Goal: Check status: Check status

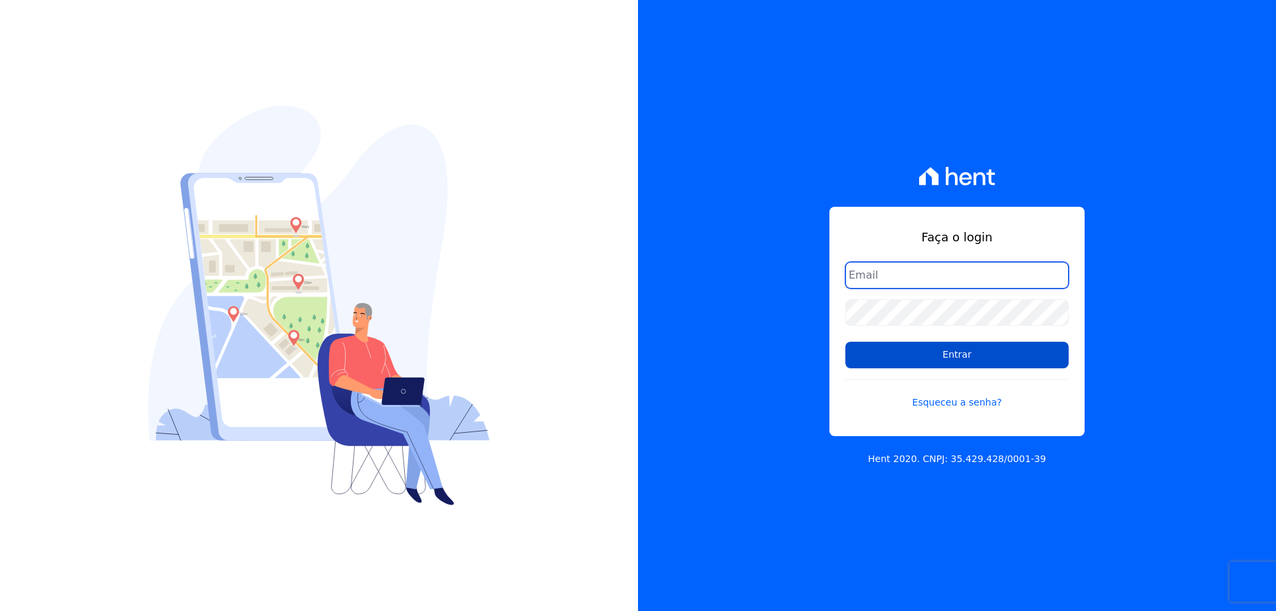
type input "financeiro@gedecon.com.br"
click at [924, 362] on input "Entrar" at bounding box center [956, 355] width 223 height 27
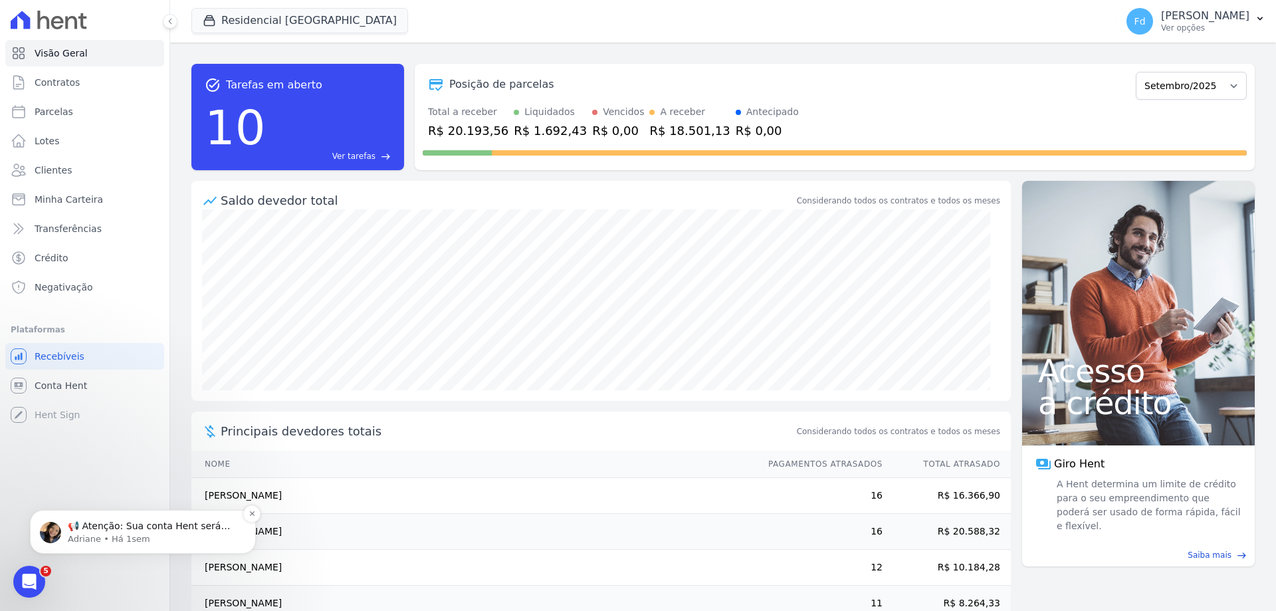
click at [159, 523] on p "📢 Atenção: Sua conta Hent será migrada para a Conta Arke! Estamos trazendo para…" at bounding box center [153, 526] width 171 height 13
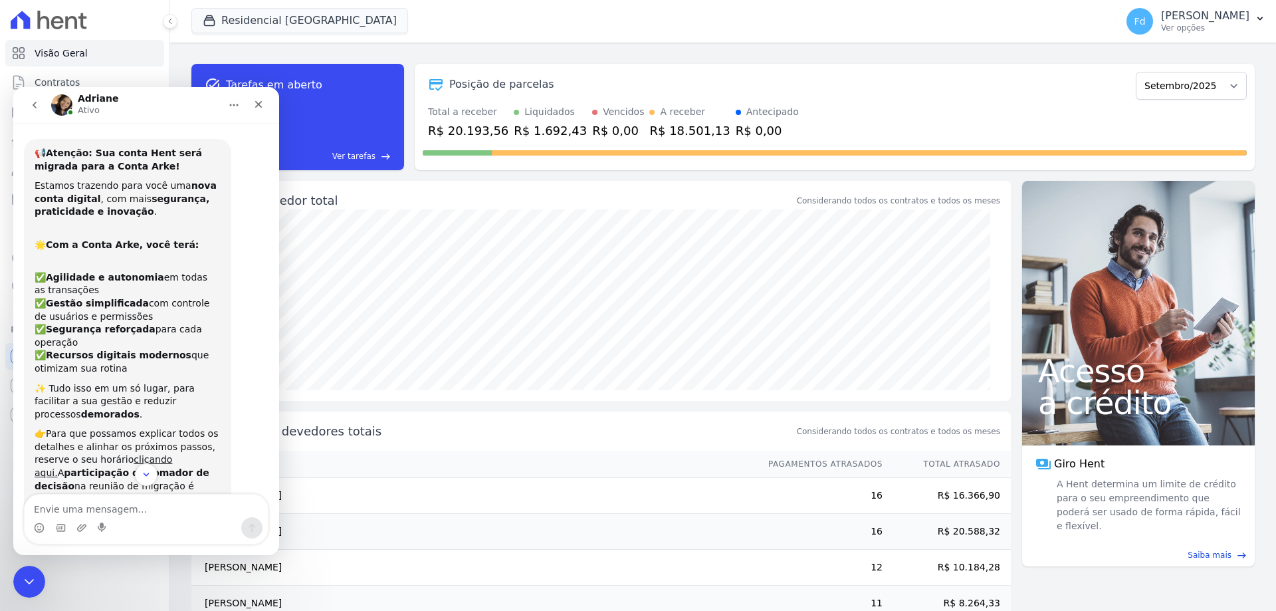
scroll to position [112, 0]
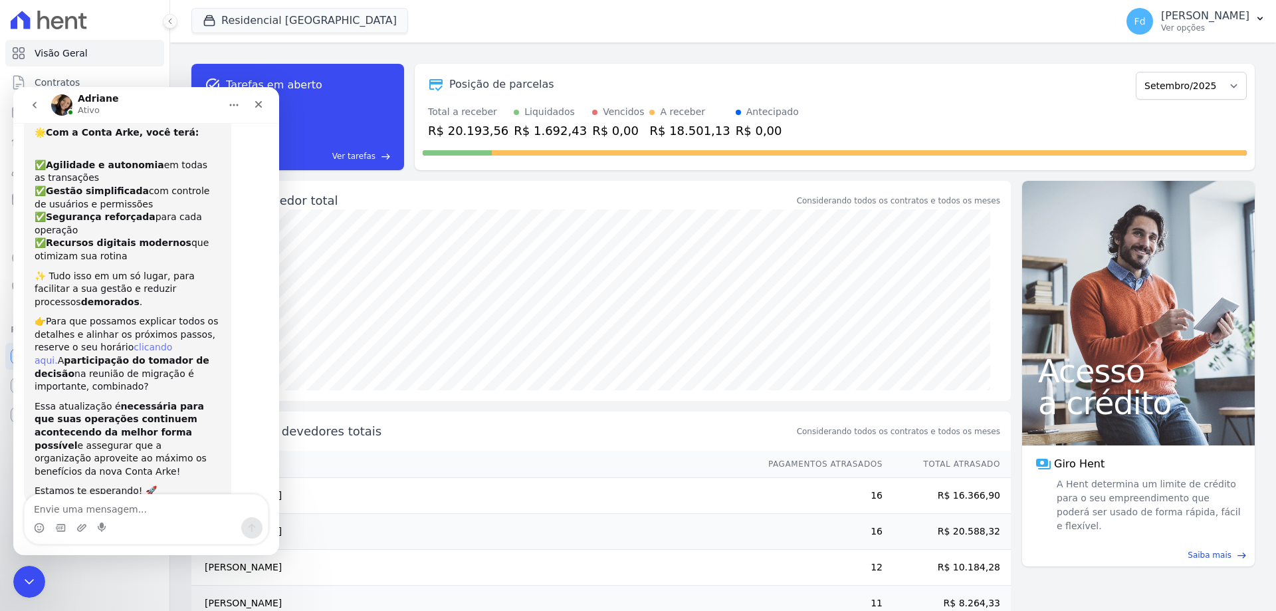
click at [138, 342] on link "clicando aqui." at bounding box center [104, 354] width 138 height 24
click at [1211, 18] on p "[PERSON_NAME]" at bounding box center [1205, 15] width 88 height 13
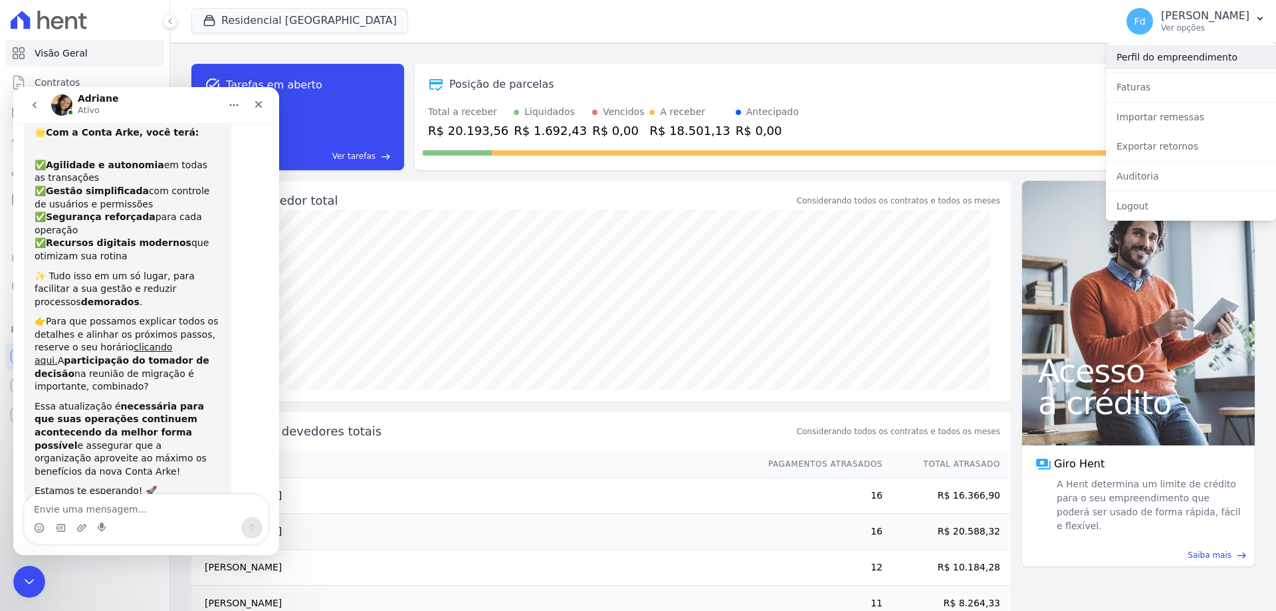
click at [1206, 55] on link "Perfil do empreendimento" at bounding box center [1191, 57] width 170 height 24
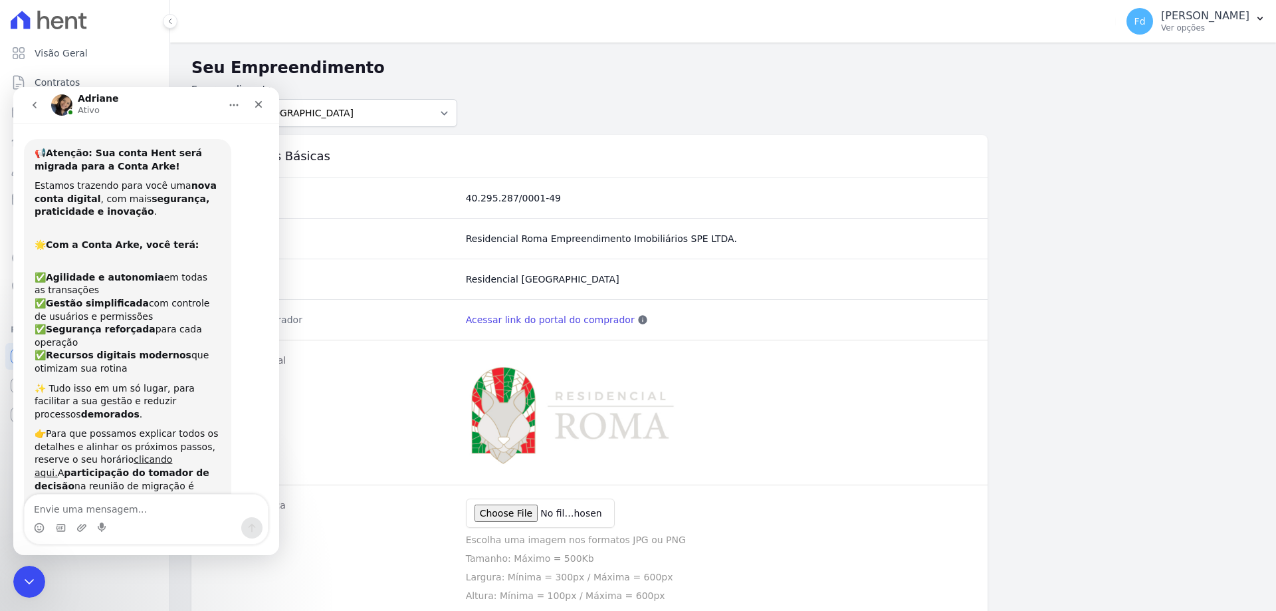
scroll to position [112, 0]
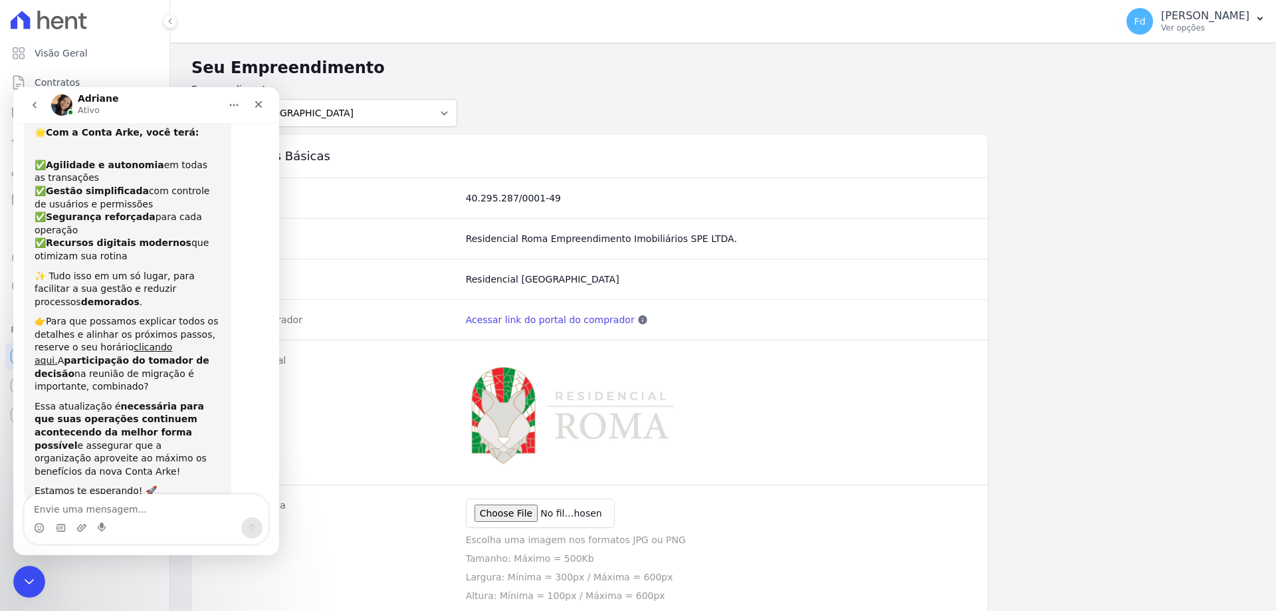
click at [559, 241] on social "Residencial Roma Empreendimento Imobiliários SPE LTDA." at bounding box center [719, 238] width 506 height 13
click at [559, 240] on social "Residencial Roma Empreendimento Imobiliários SPE LTDA." at bounding box center [719, 238] width 506 height 13
copy dl "Residencial Roma Empreendimento Imobiliários SPE LTDA."
click at [257, 106] on icon "Fechar" at bounding box center [258, 104] width 7 height 7
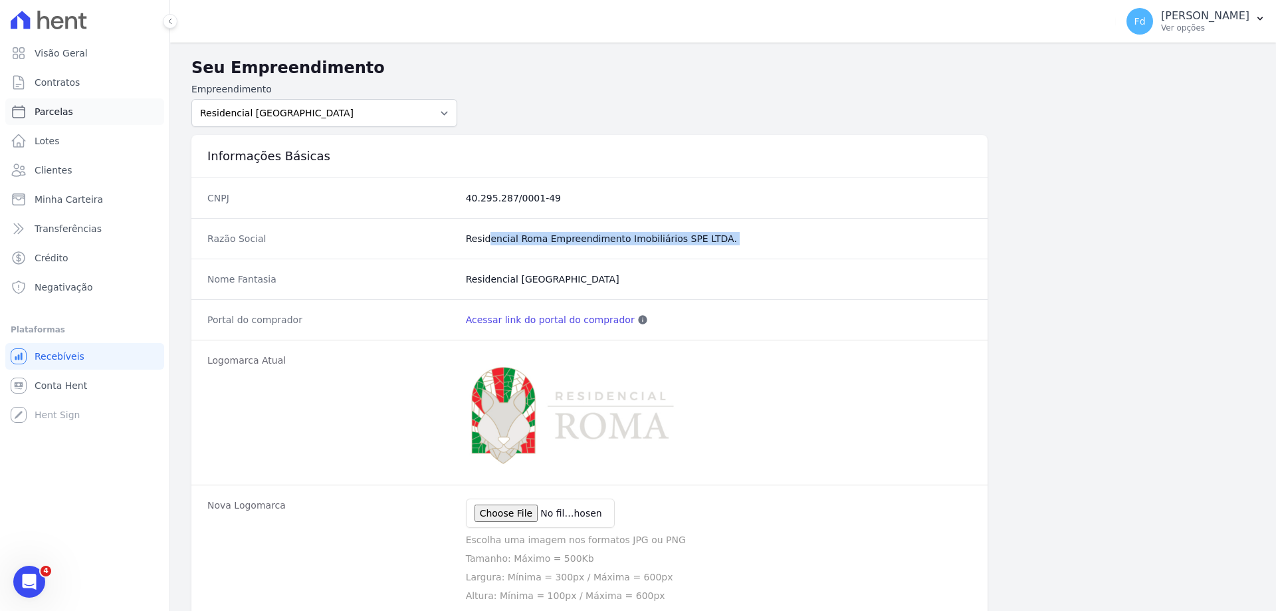
click at [69, 116] on link "Parcelas" at bounding box center [84, 111] width 159 height 27
select select
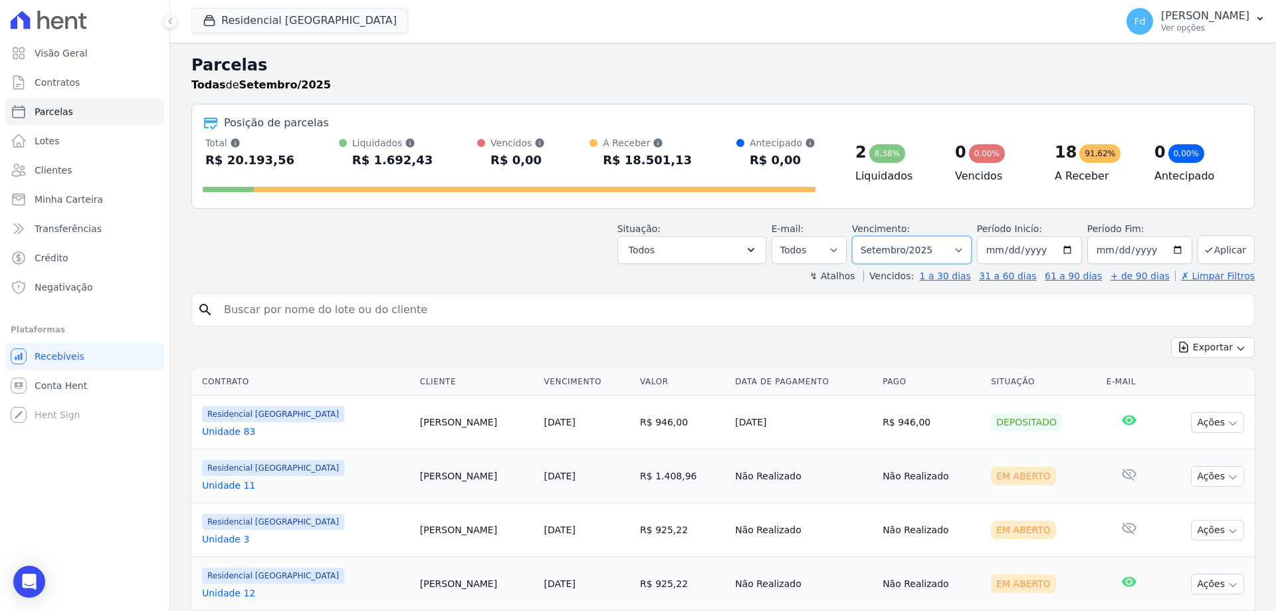
click at [913, 253] on select "Filtrar por período ──────── Todos os meses Março/2024 Abril/2024 Maio/2024 Jun…" at bounding box center [912, 250] width 120 height 28
select select "08/2025"
click at [861, 236] on select "Filtrar por período ──────── Todos os meses Março/2024 Abril/2024 Maio/2024 Jun…" at bounding box center [912, 250] width 120 height 28
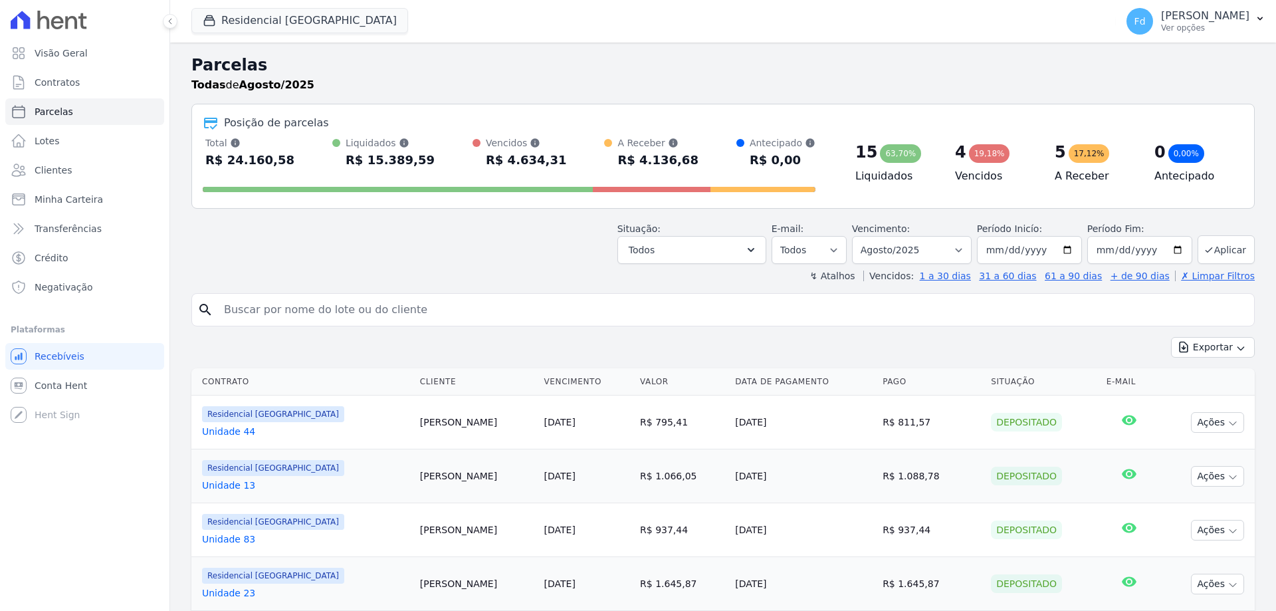
select select
click at [1186, 346] on button "Exportar" at bounding box center [1213, 347] width 84 height 21
click at [1208, 381] on span "Exportar PDF" at bounding box center [1212, 378] width 70 height 13
click at [74, 77] on span "Contratos" at bounding box center [57, 82] width 45 height 13
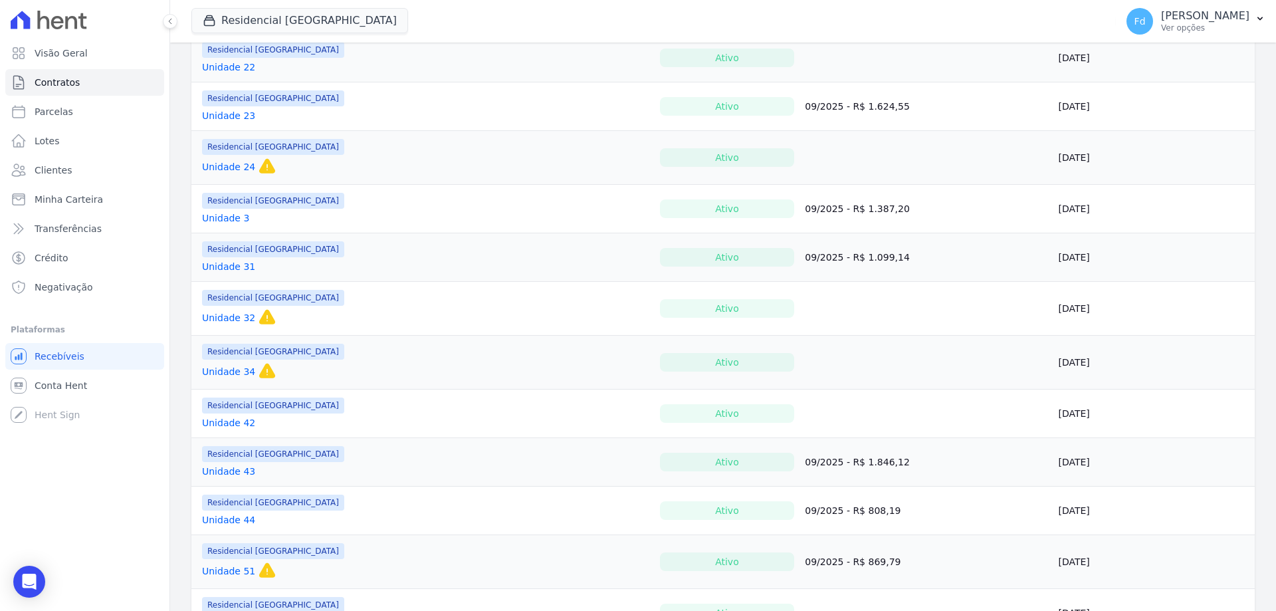
scroll to position [948, 0]
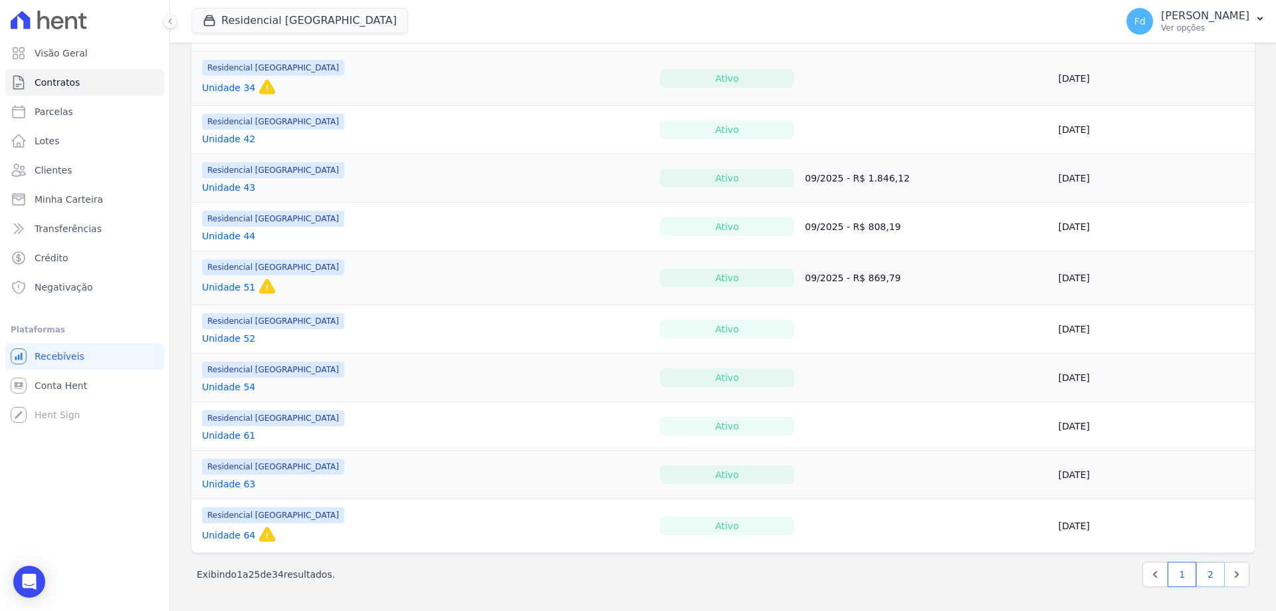
click at [1201, 572] on link "2" at bounding box center [1210, 574] width 29 height 25
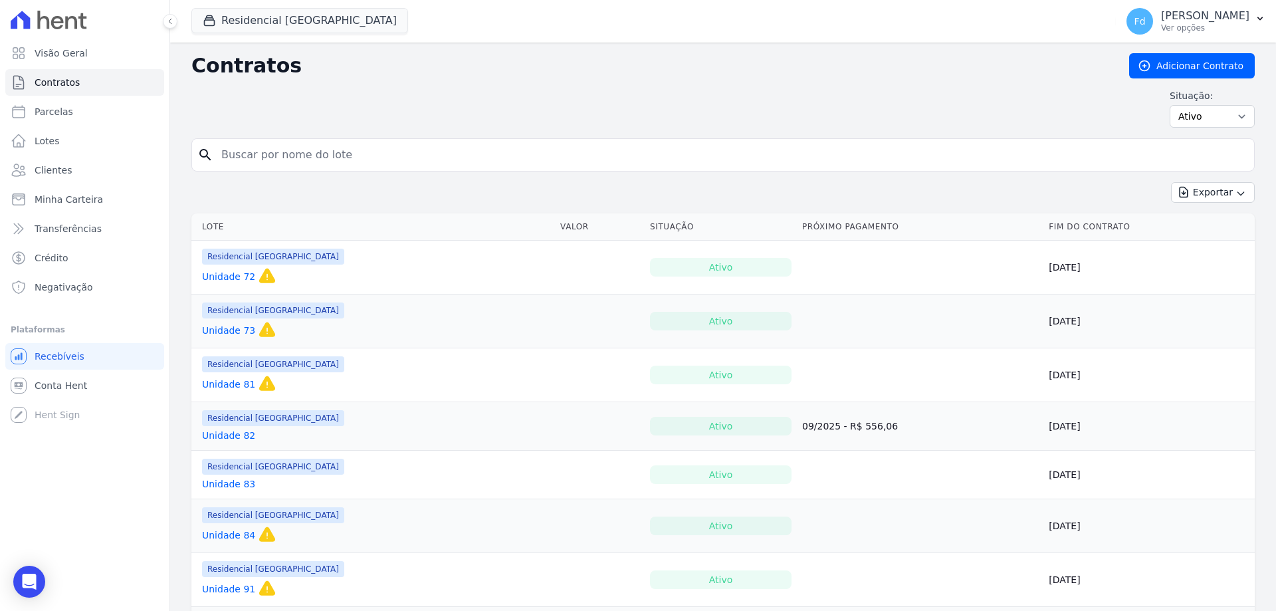
click at [221, 438] on link "Unidade 82" at bounding box center [228, 435] width 53 height 13
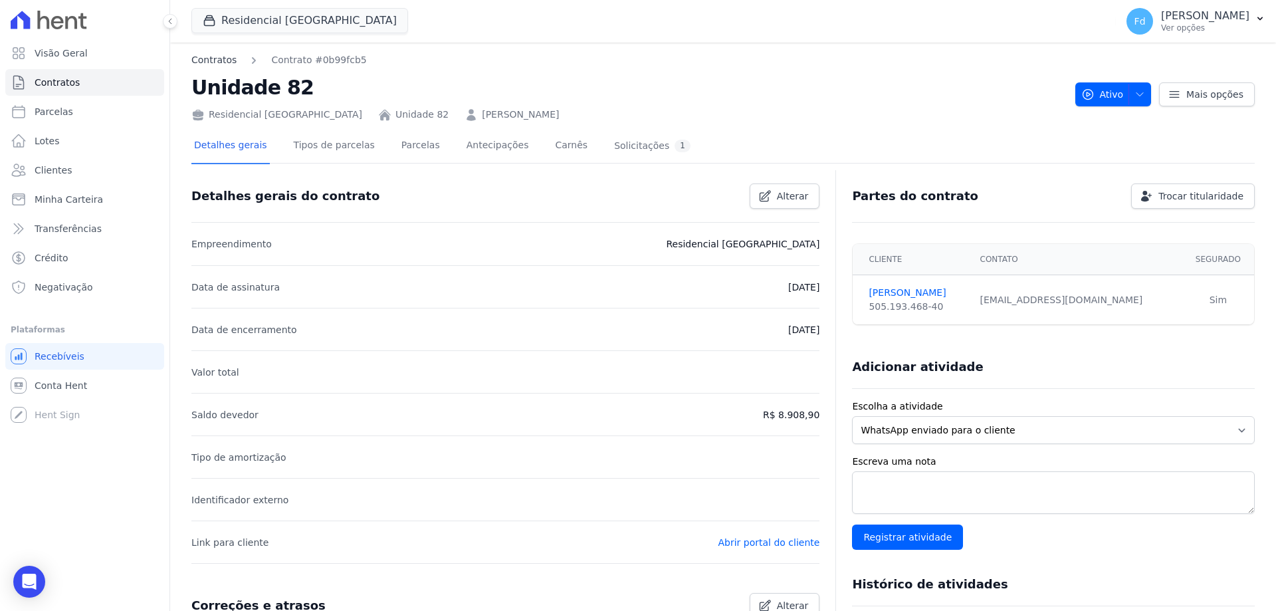
click at [202, 61] on link "Contratos" at bounding box center [213, 60] width 45 height 14
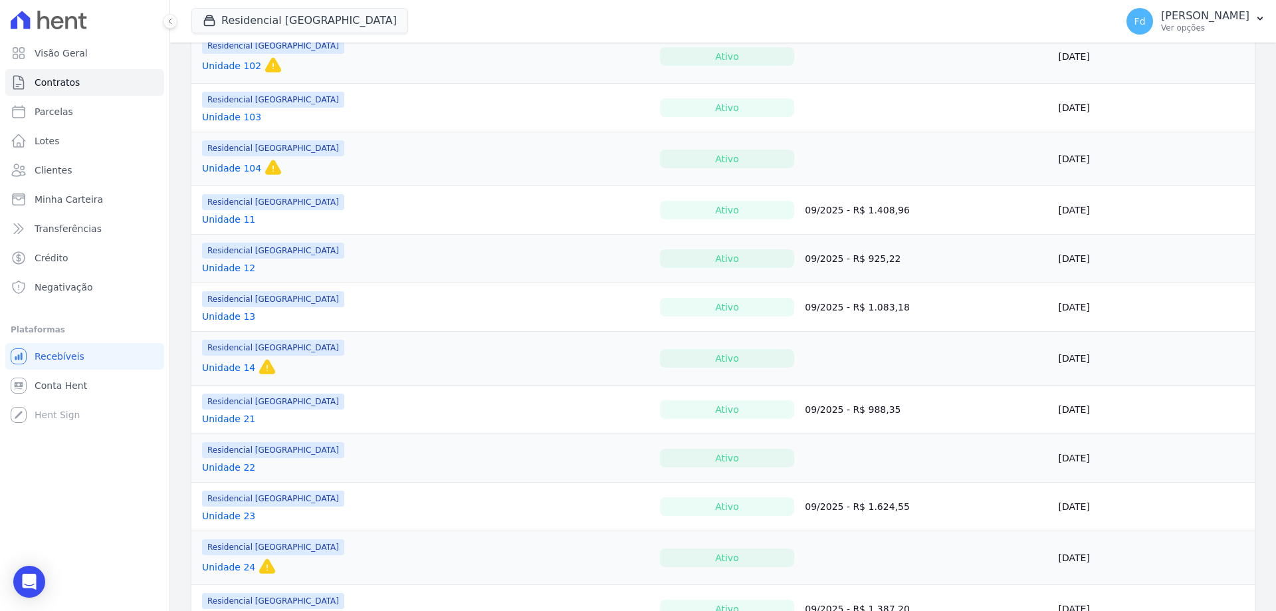
scroll to position [266, 0]
click at [233, 267] on link "Unidade 12" at bounding box center [228, 266] width 53 height 13
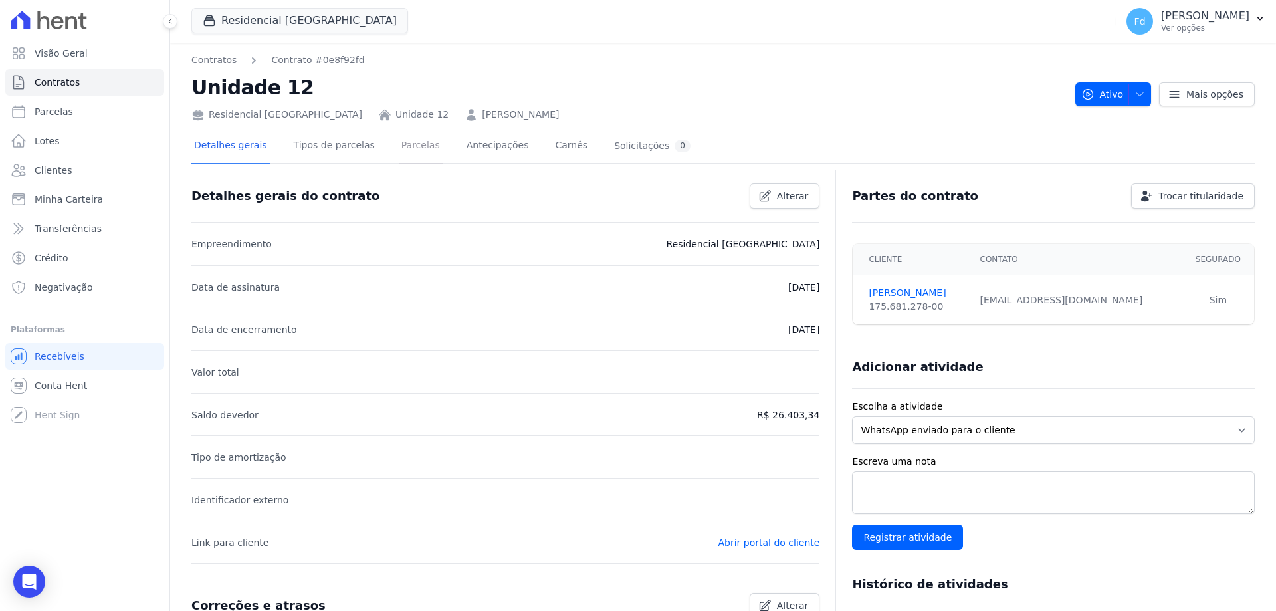
click at [401, 156] on link "Parcelas" at bounding box center [421, 146] width 44 height 35
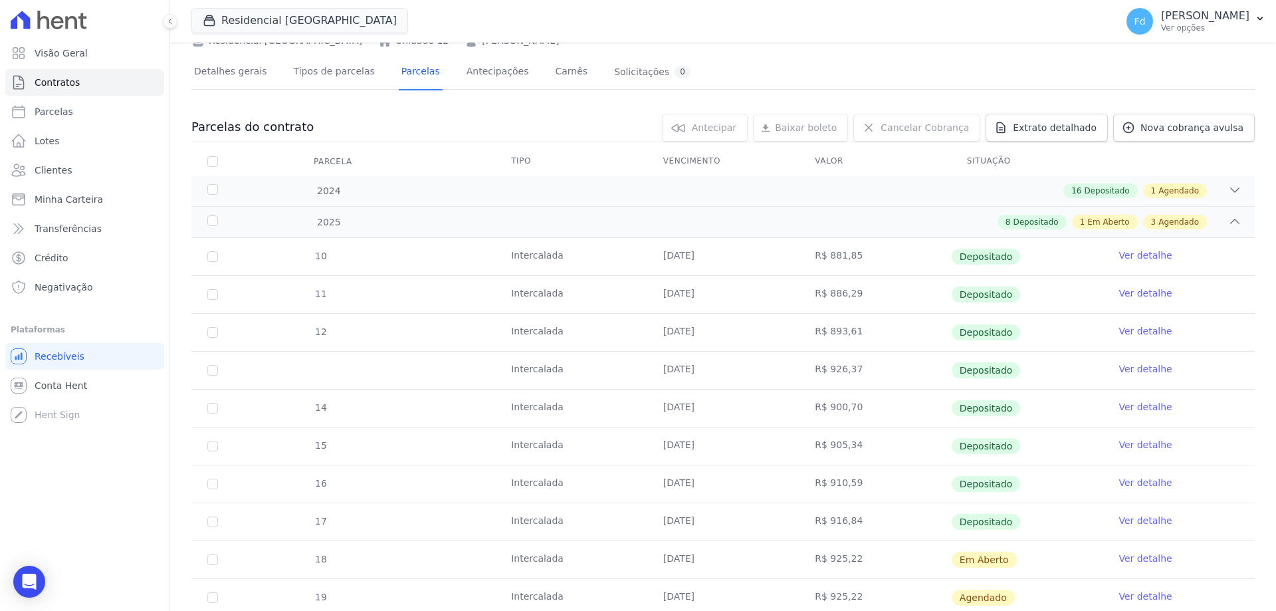
scroll to position [257, 0]
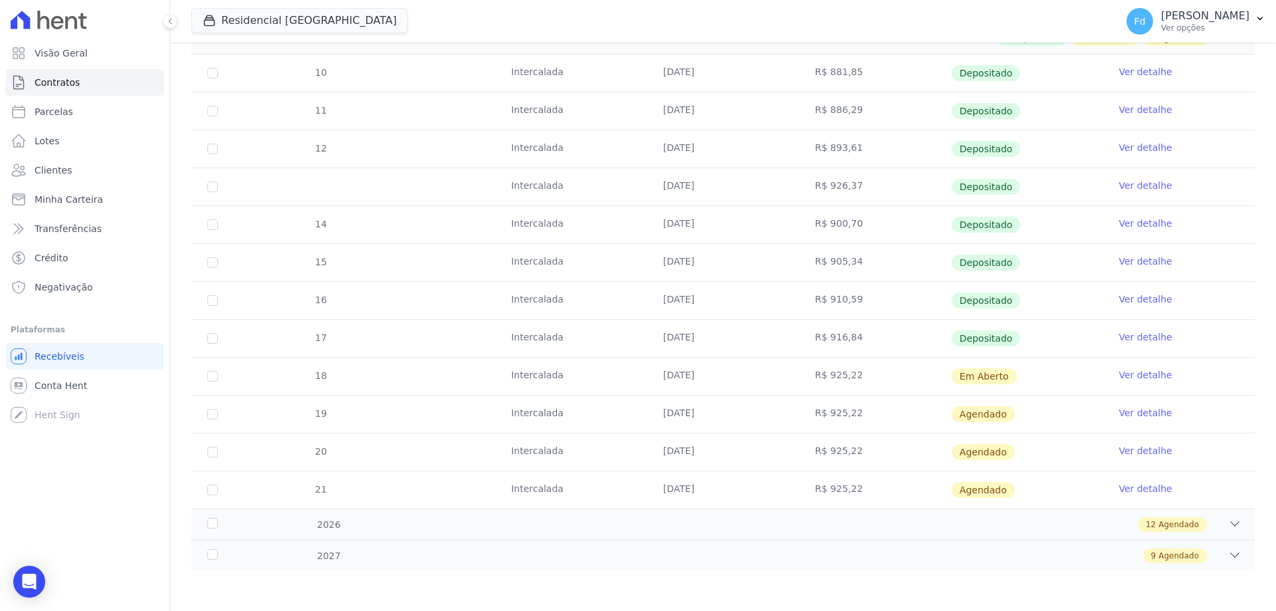
click at [1135, 377] on link "Ver detalhe" at bounding box center [1145, 374] width 53 height 13
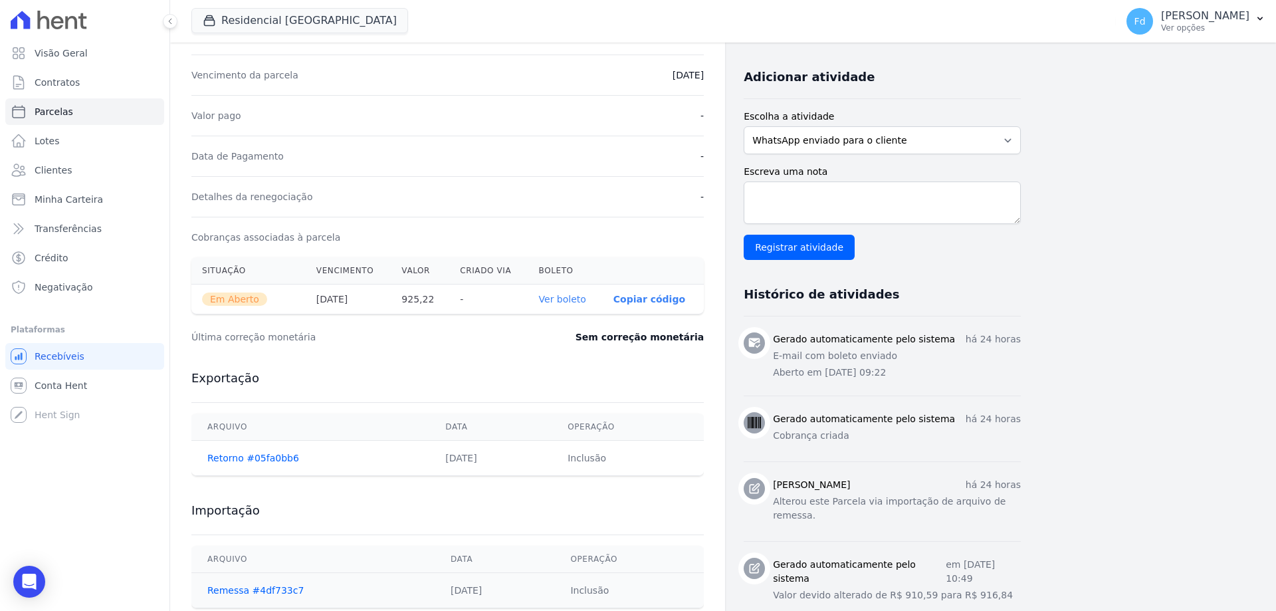
scroll to position [266, 0]
click at [560, 298] on link "Ver boleto" at bounding box center [562, 298] width 47 height 11
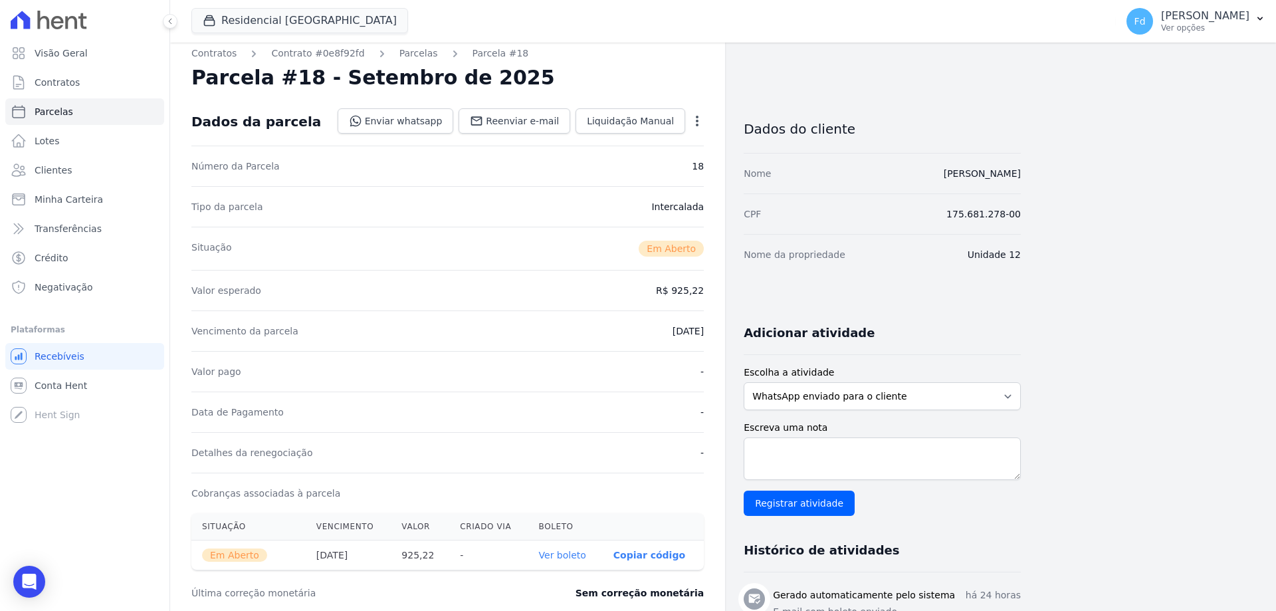
scroll to position [0, 0]
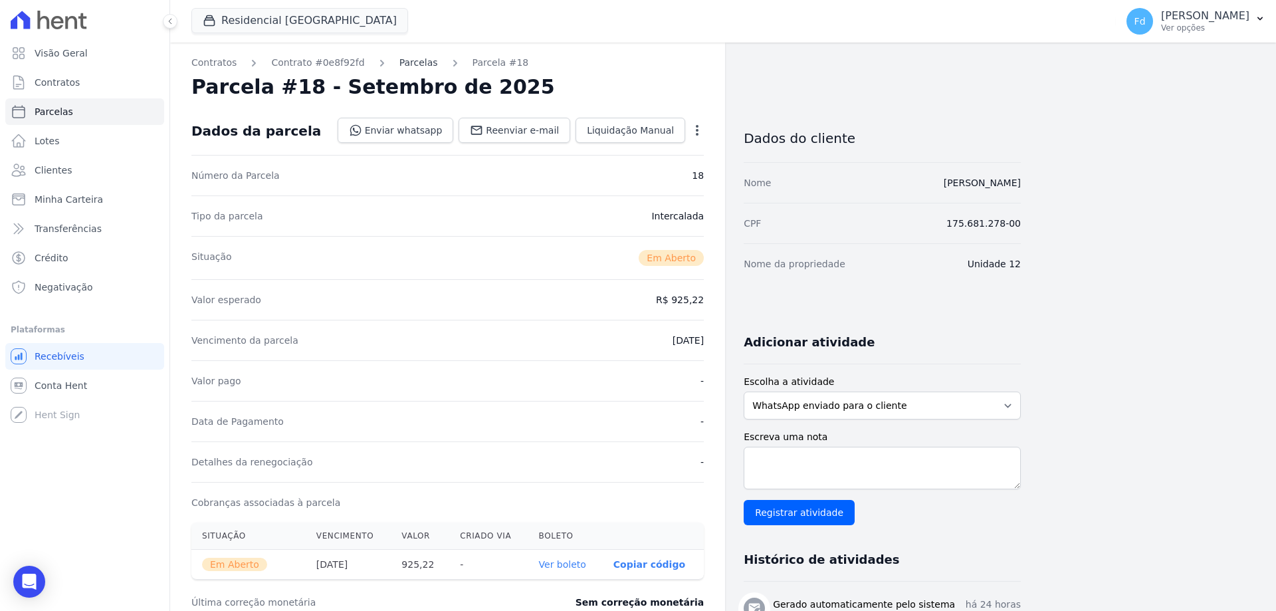
click at [409, 62] on link "Parcelas" at bounding box center [418, 63] width 39 height 14
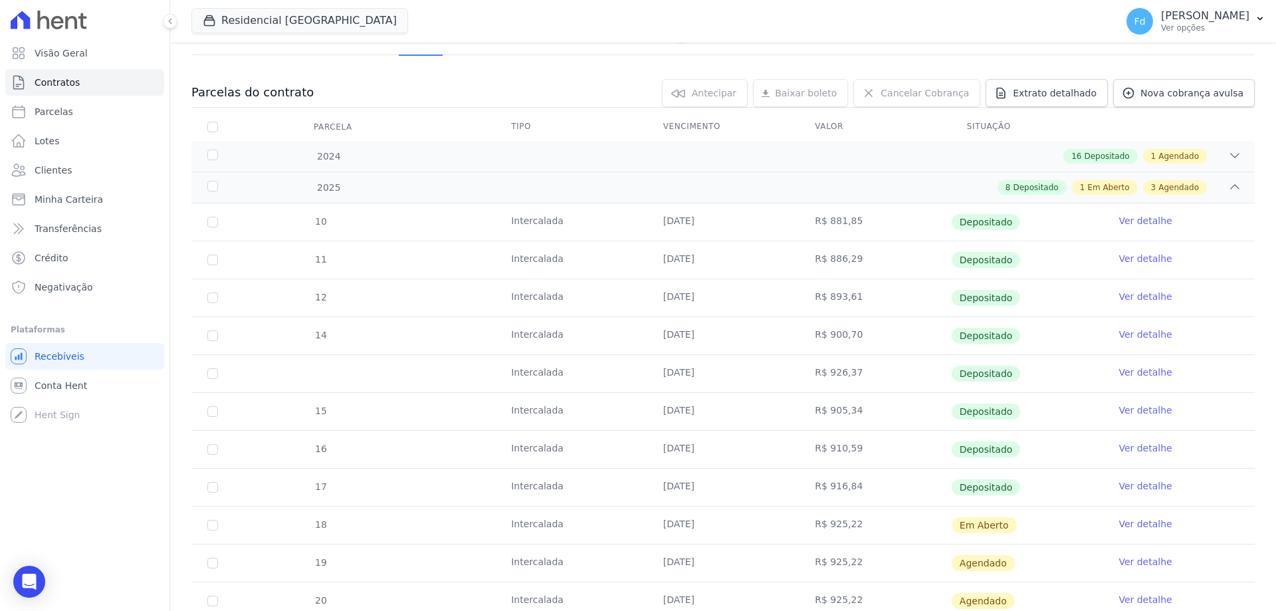
scroll to position [257, 0]
